Goal: Information Seeking & Learning: Find specific fact

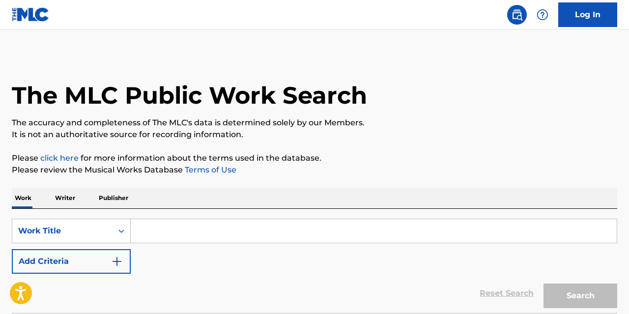
click at [338, 231] on input "Search Form" at bounding box center [374, 231] width 486 height 24
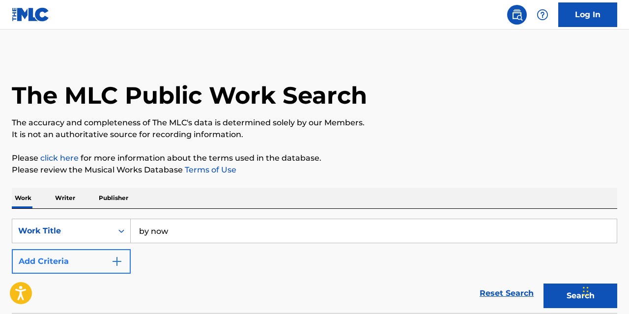
type input "by now"
click at [109, 259] on button "Add Criteria" at bounding box center [71, 261] width 119 height 25
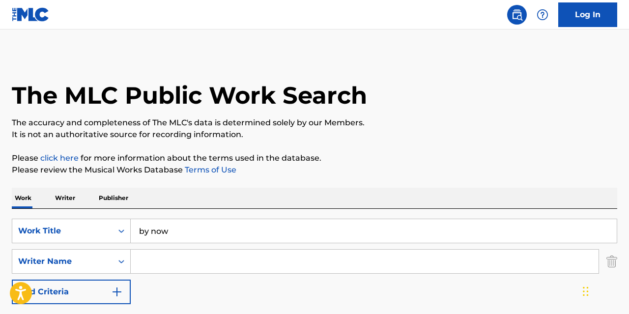
click at [185, 258] on input "Search Form" at bounding box center [365, 262] width 468 height 24
type input "[PERSON_NAME]"
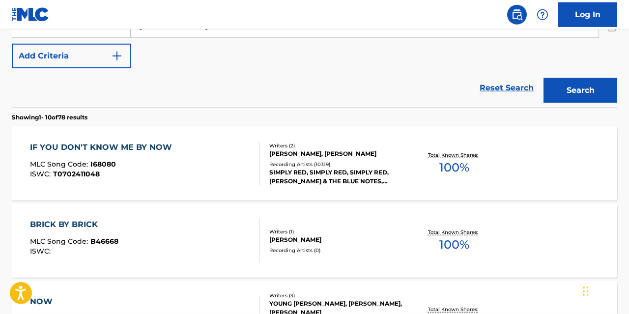
scroll to position [218, 0]
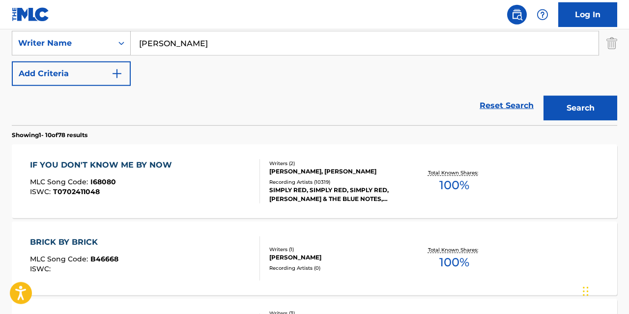
click at [153, 167] on div "IF YOU DON'T KNOW ME BY NOW" at bounding box center [103, 165] width 147 height 12
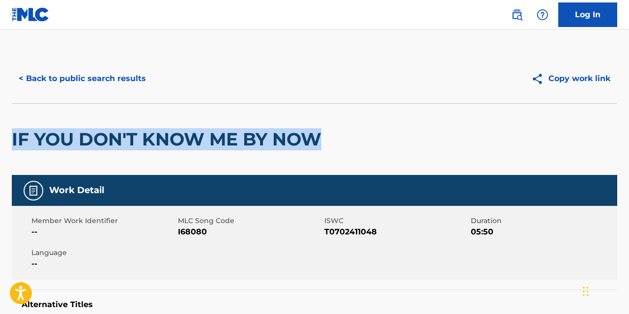
drag, startPoint x: 327, startPoint y: 140, endPoint x: 9, endPoint y: 122, distance: 317.9
click at [12, 128] on h2 "IF YOU DON'T KNOW ME BY NOW" at bounding box center [169, 139] width 314 height 22
copy h2 "IF YOU DON'T KNOW ME BY NOW"
